Goal: Submit feedback/report problem

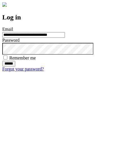
click at [15, 67] on input "******" at bounding box center [8, 64] width 13 height 6
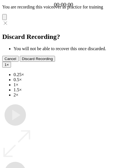
type input "**********"
